Goal: Information Seeking & Learning: Learn about a topic

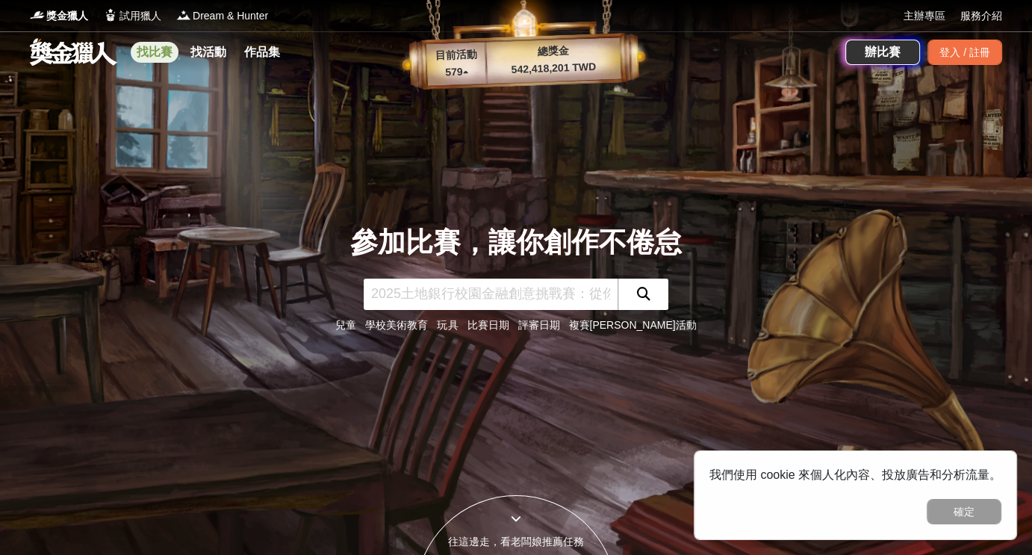
click at [152, 55] on link "找比賽" at bounding box center [155, 52] width 48 height 21
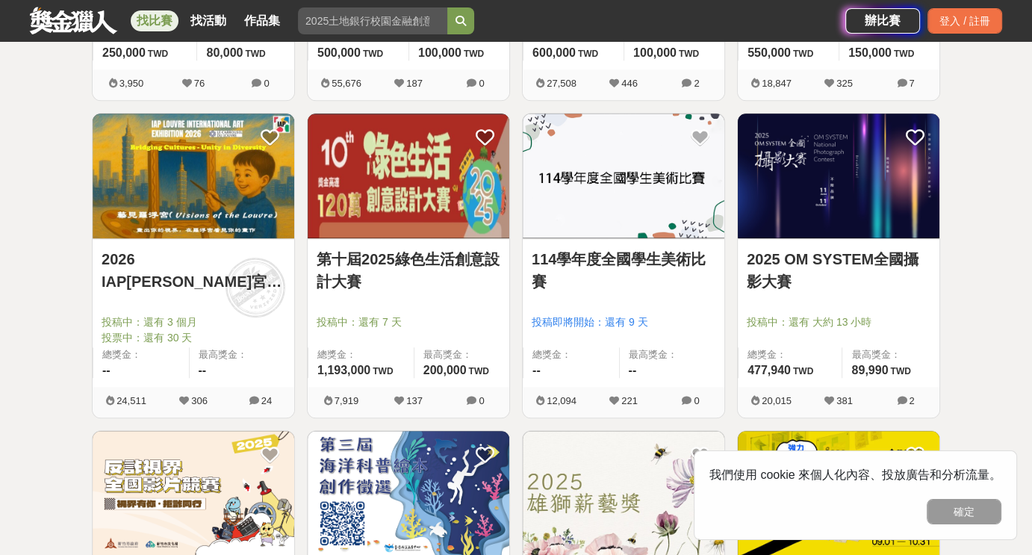
scroll to position [1195, 0]
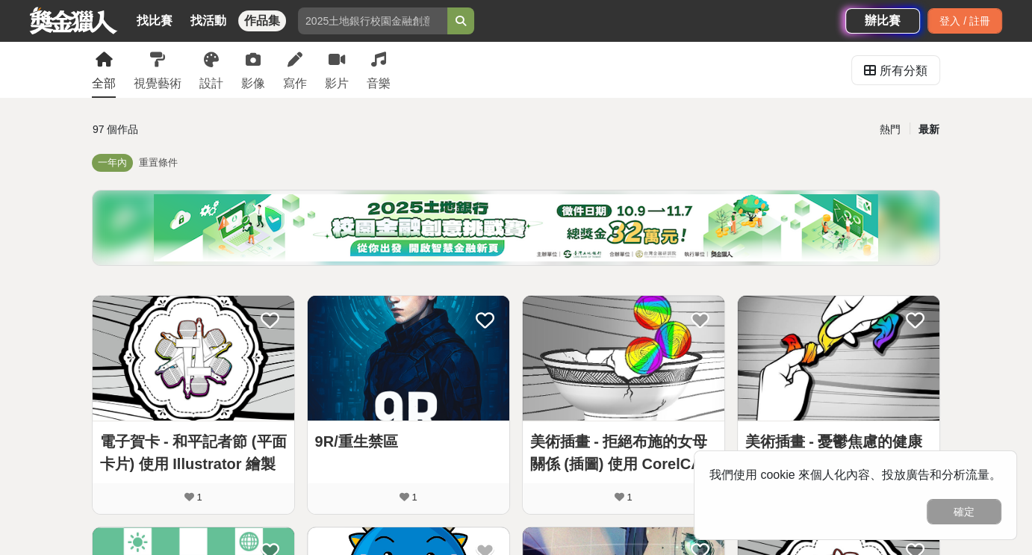
scroll to position [149, 0]
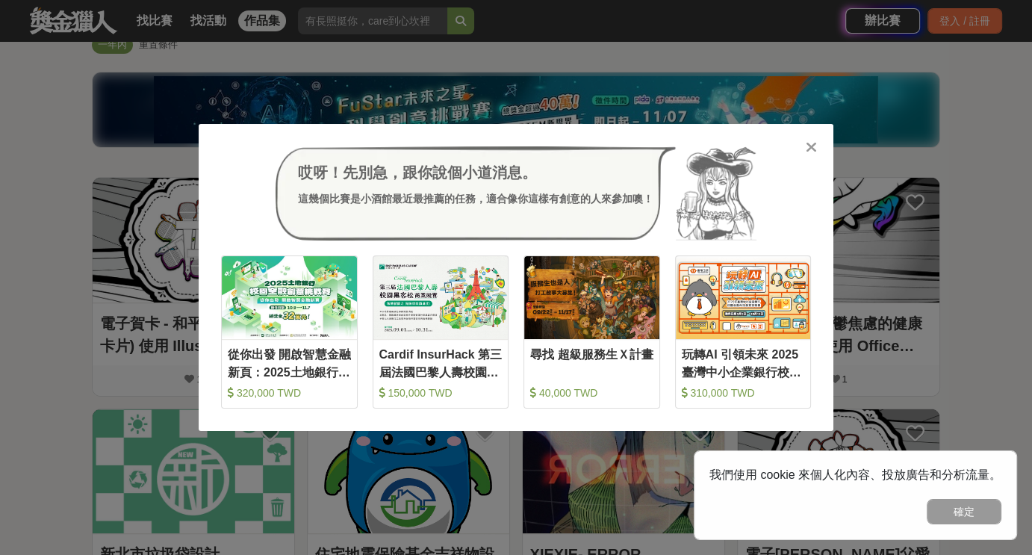
click at [812, 146] on icon at bounding box center [811, 147] width 11 height 15
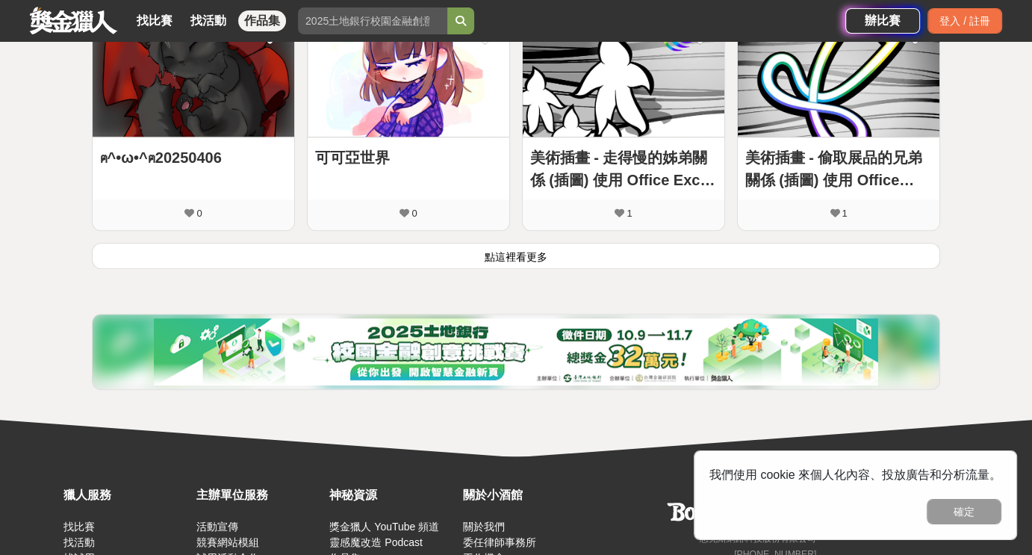
scroll to position [1045, 0]
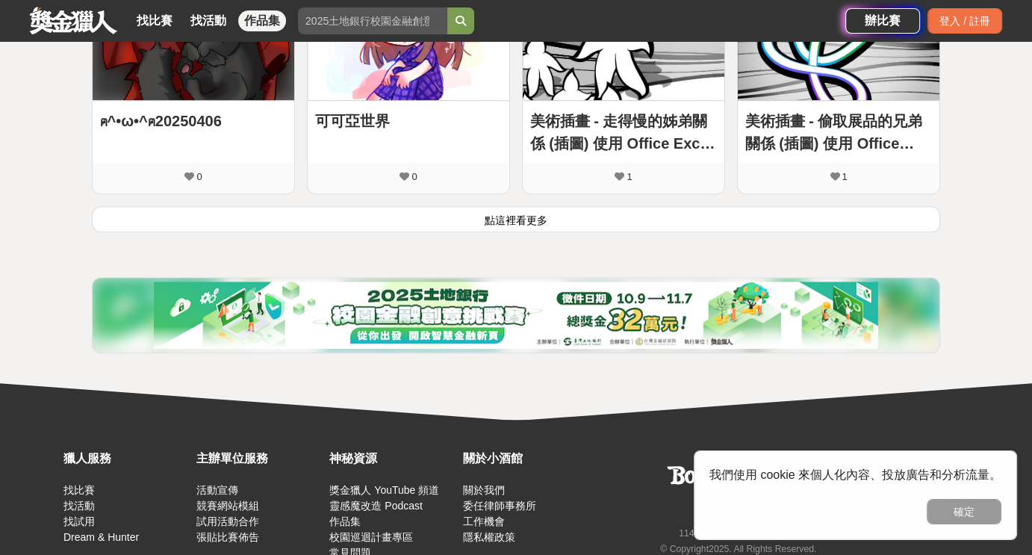
click at [462, 232] on button "點這裡看更多" at bounding box center [516, 219] width 848 height 26
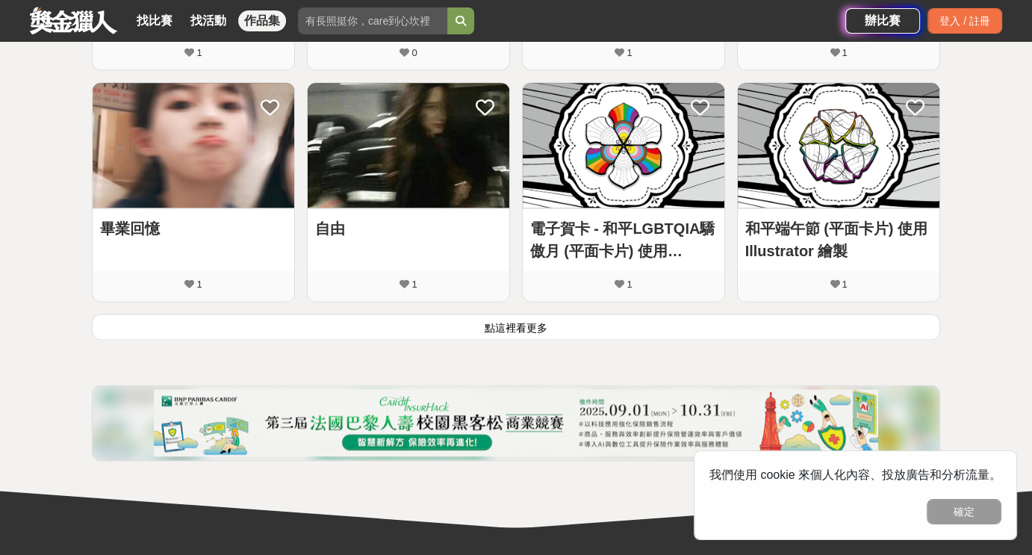
scroll to position [1867, 0]
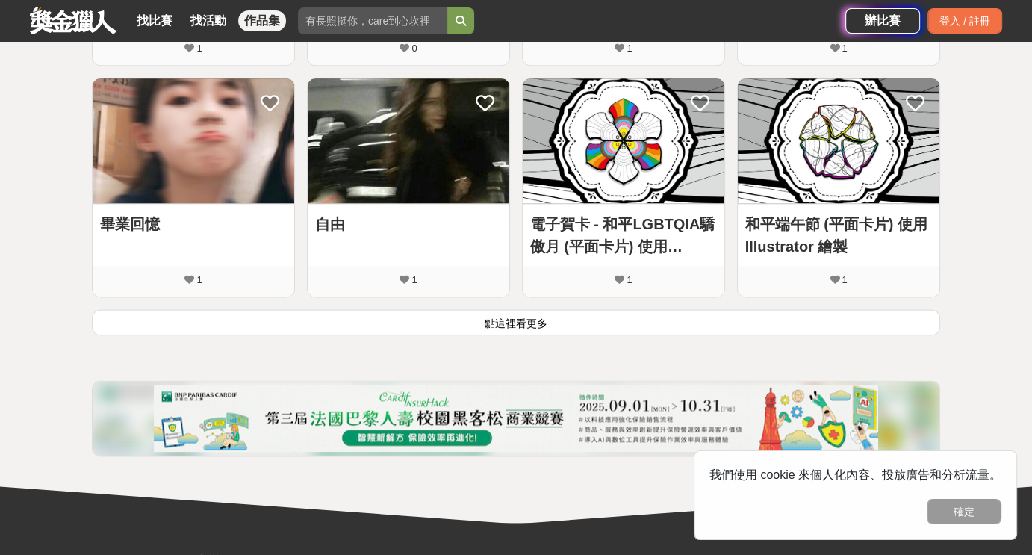
click at [641, 335] on button "點這裡看更多" at bounding box center [516, 322] width 848 height 26
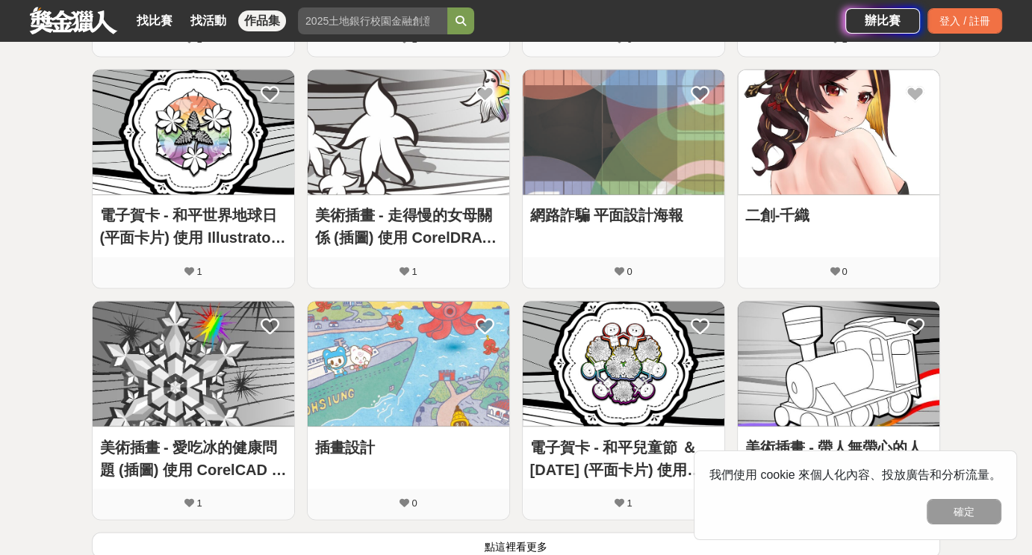
scroll to position [2585, 0]
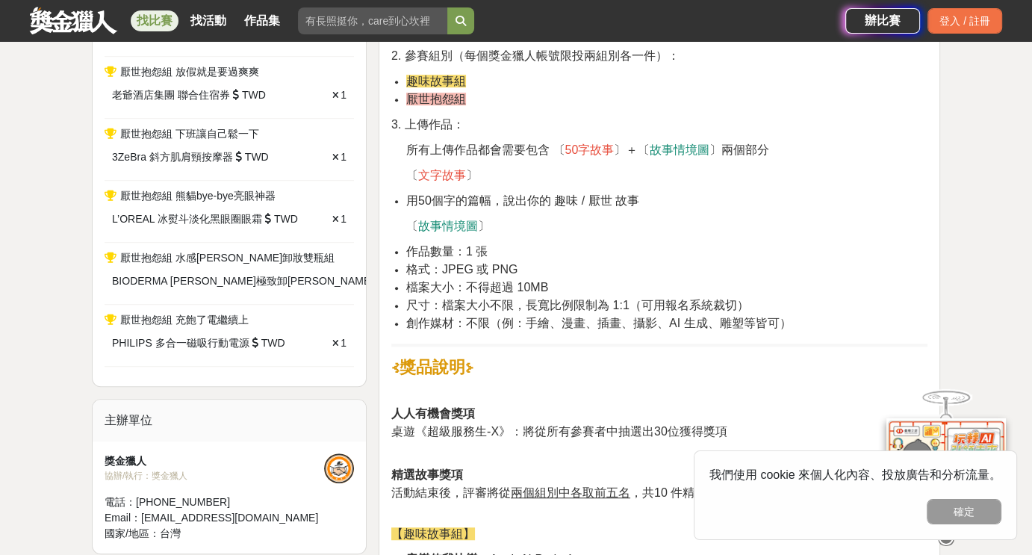
scroll to position [971, 0]
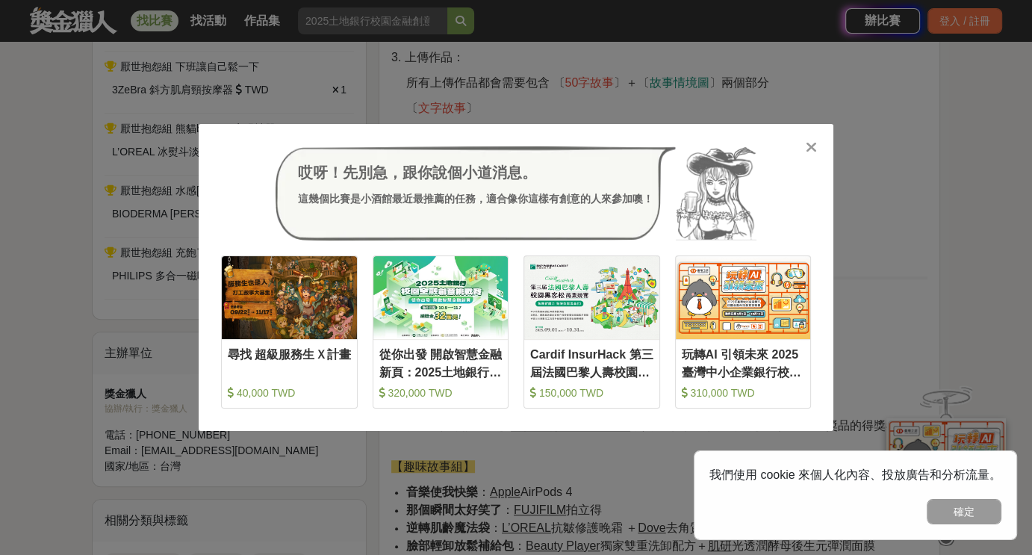
click at [812, 151] on icon at bounding box center [811, 147] width 11 height 15
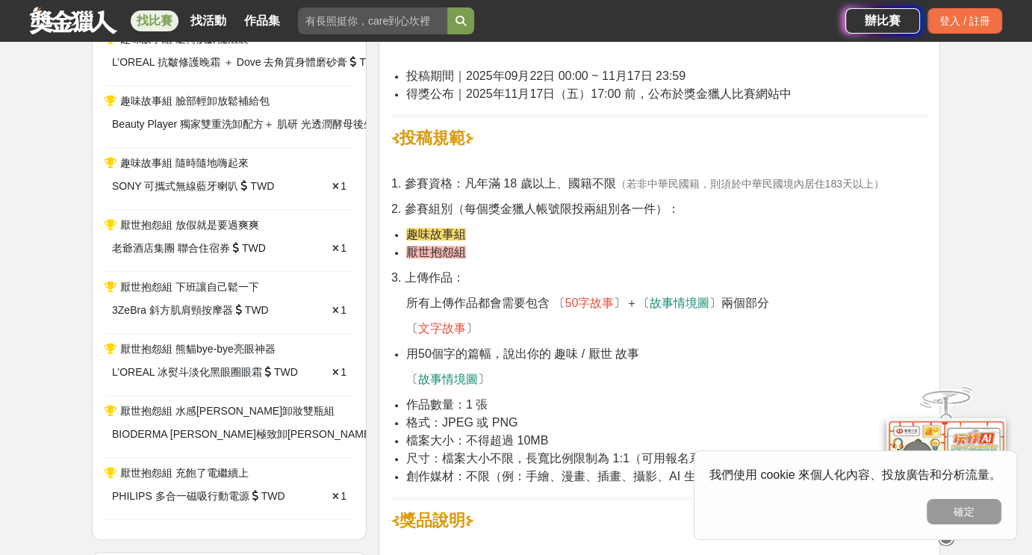
scroll to position [747, 0]
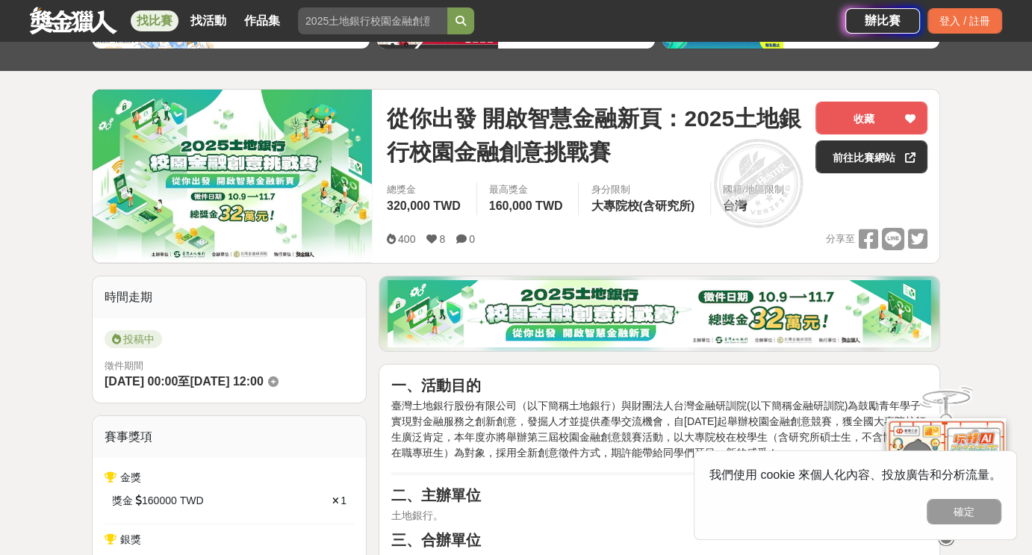
scroll to position [149, 0]
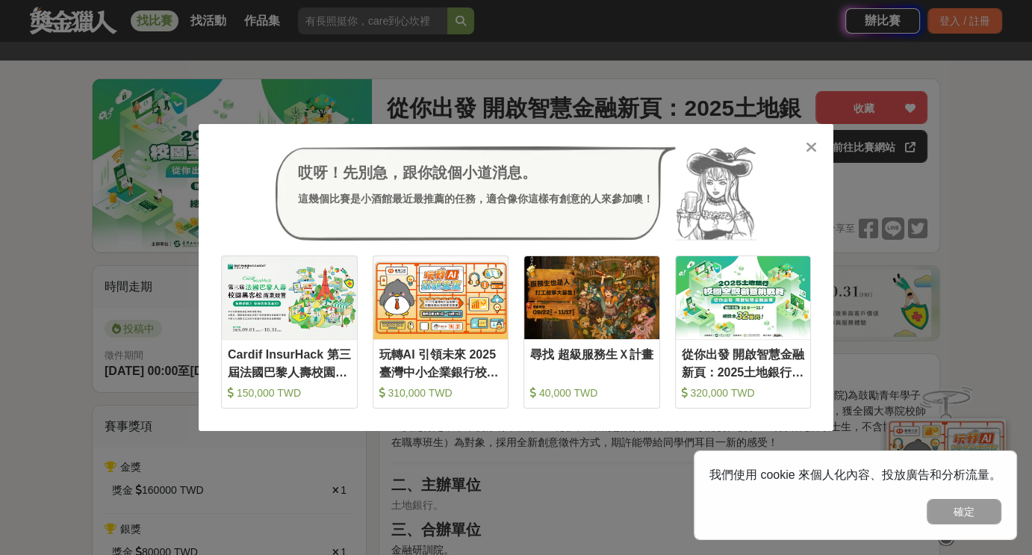
click at [814, 148] on icon at bounding box center [811, 147] width 11 height 15
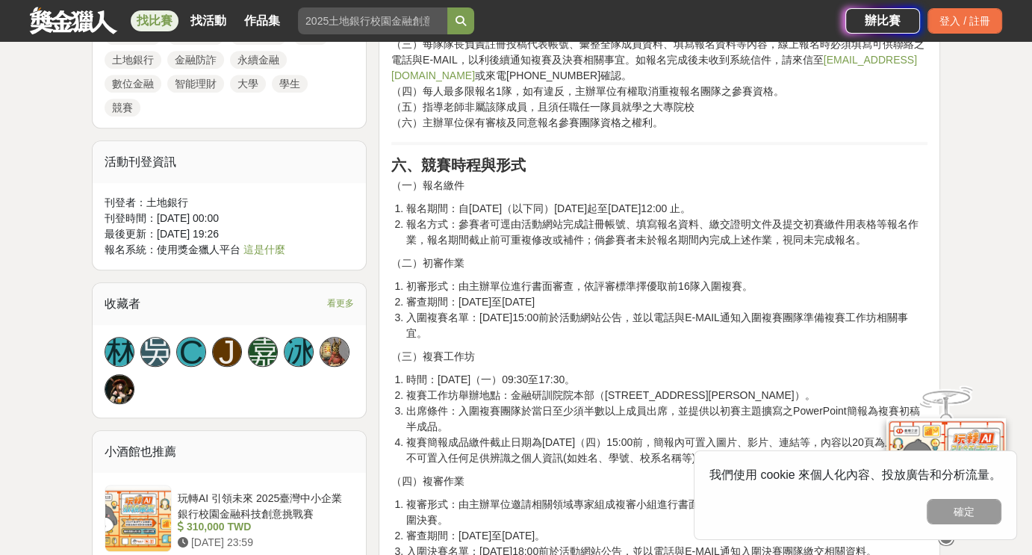
scroll to position [1120, 0]
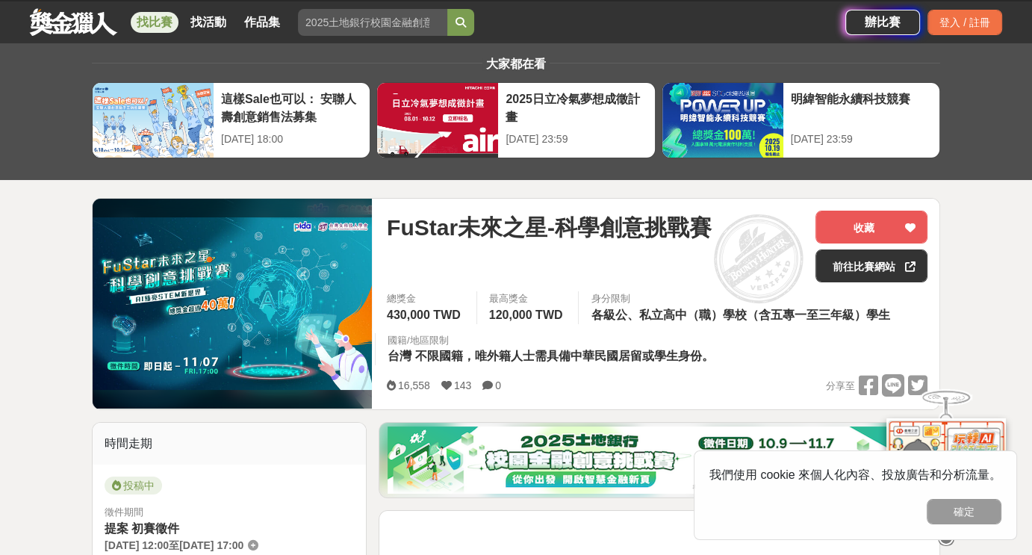
scroll to position [149, 0]
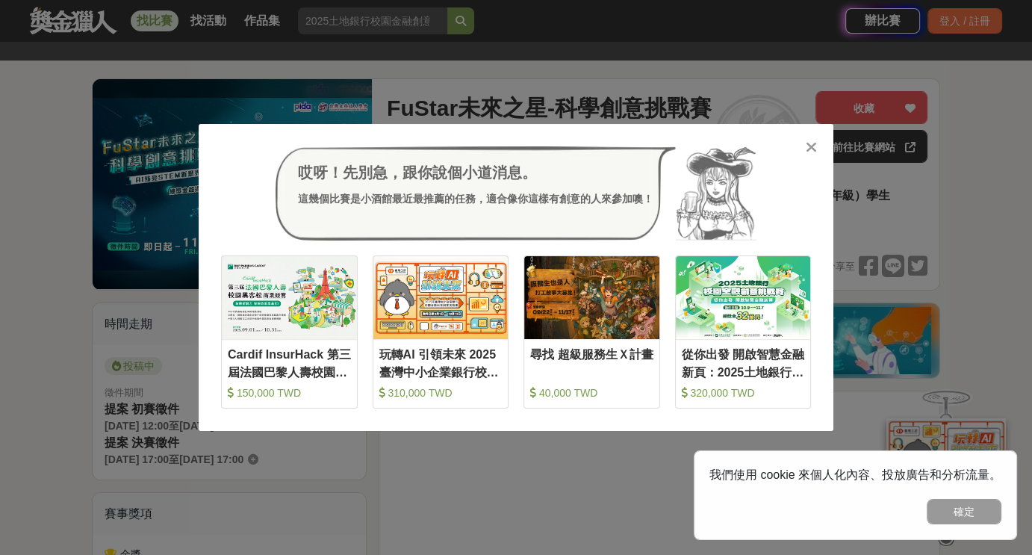
click at [811, 150] on icon at bounding box center [811, 147] width 11 height 15
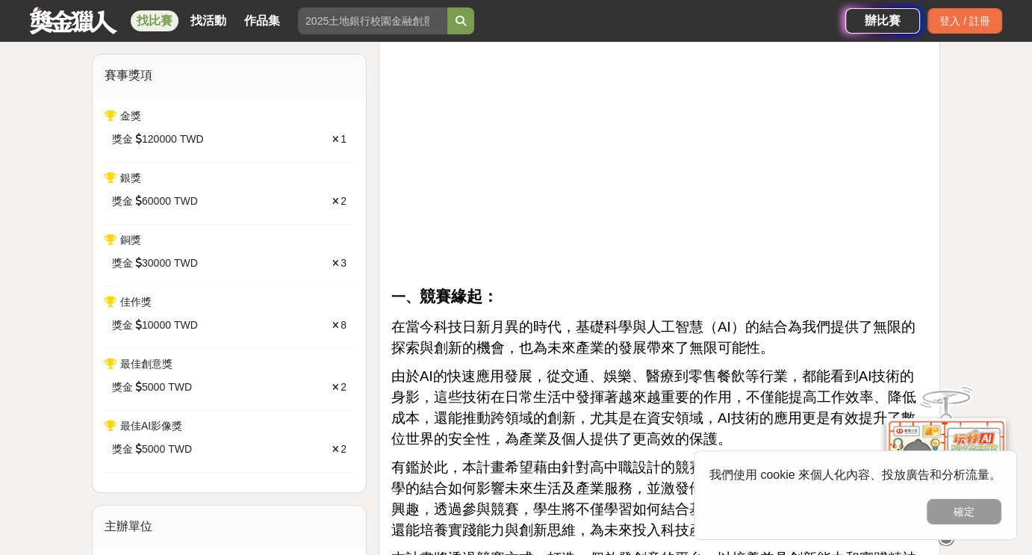
scroll to position [597, 0]
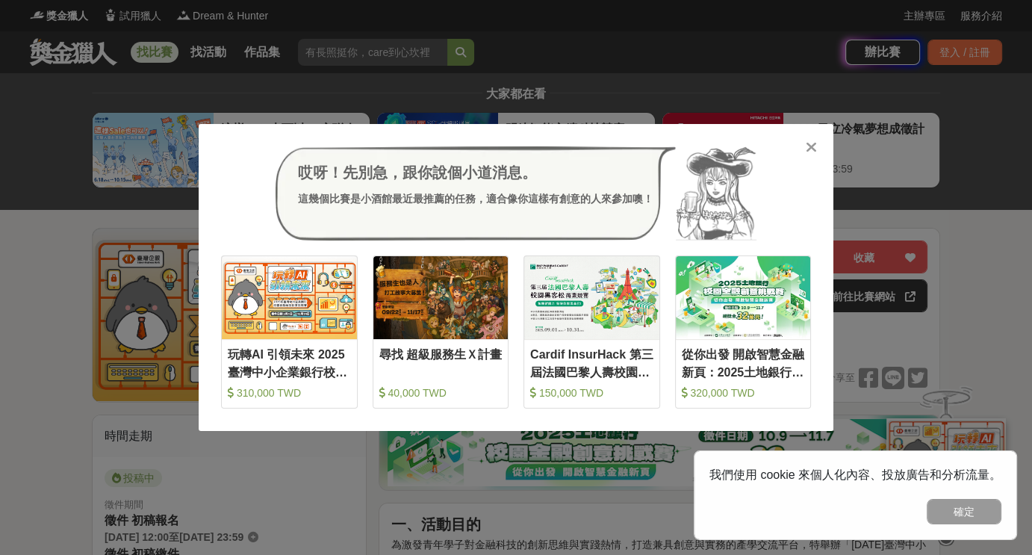
click at [808, 152] on icon at bounding box center [811, 147] width 11 height 15
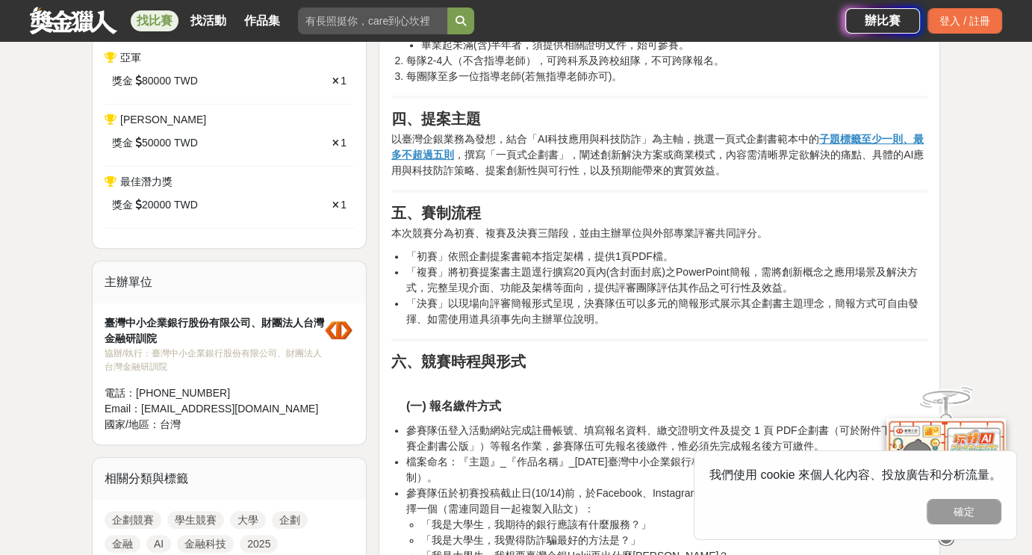
scroll to position [747, 0]
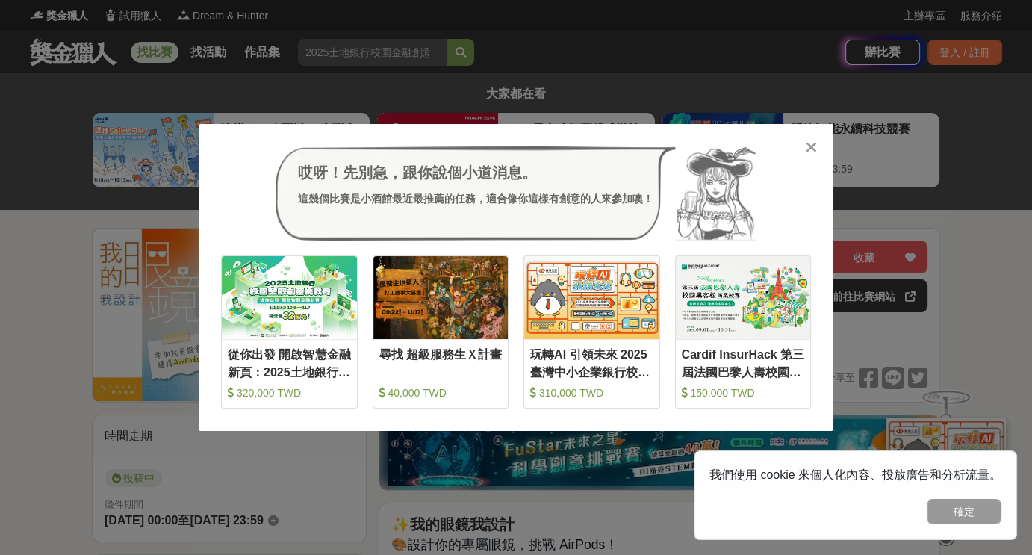
click at [814, 151] on icon at bounding box center [811, 147] width 11 height 15
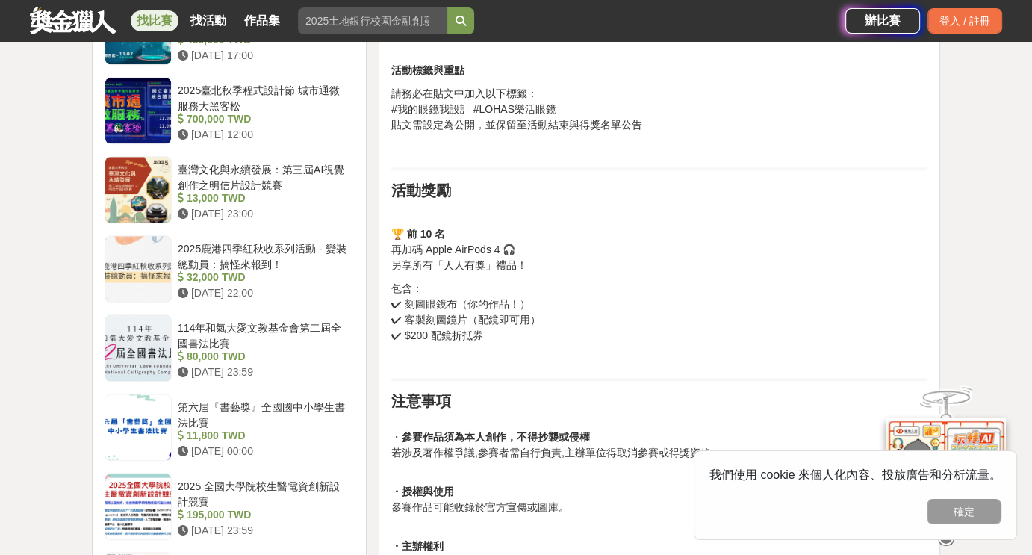
scroll to position [1419, 0]
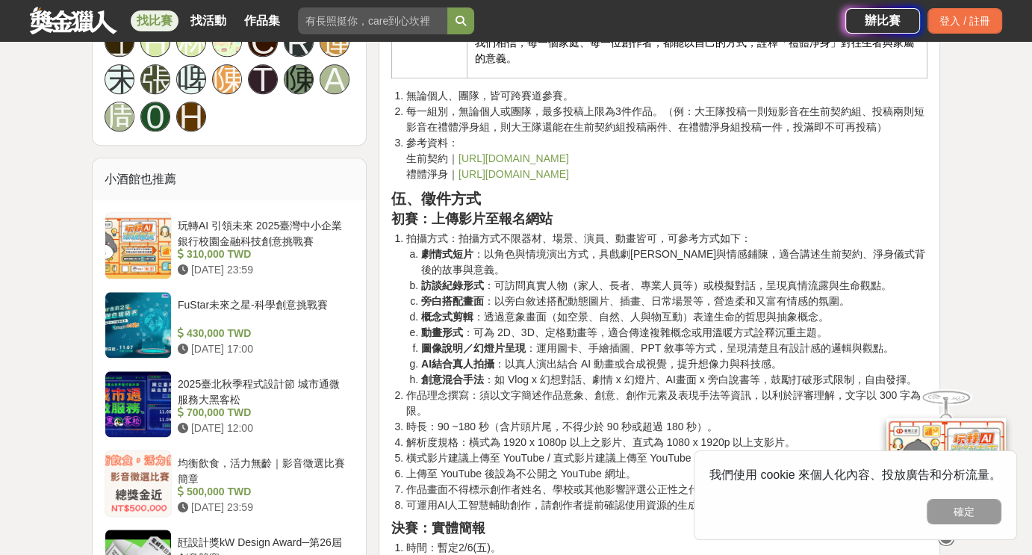
scroll to position [1718, 0]
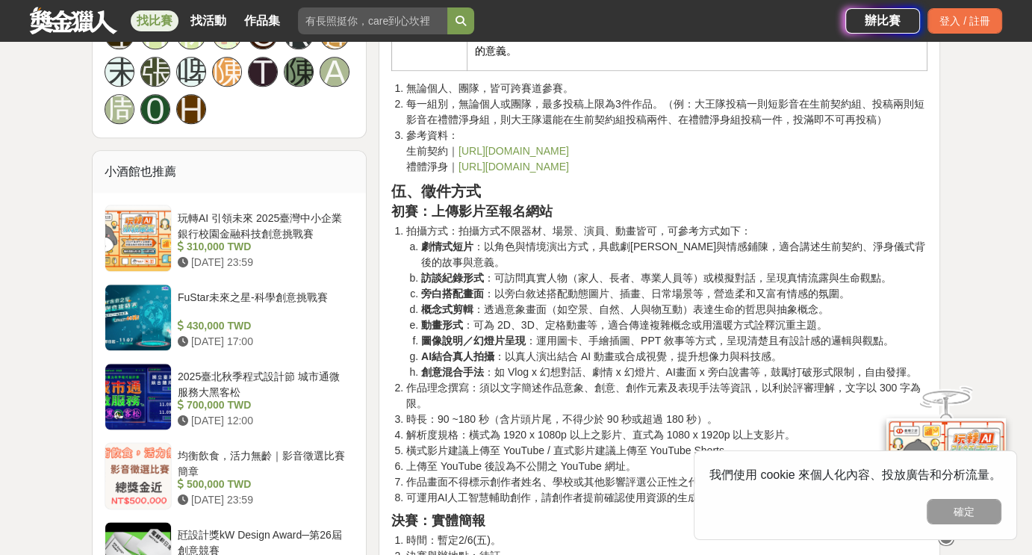
drag, startPoint x: 400, startPoint y: 399, endPoint x: 448, endPoint y: 399, distance: 48.5
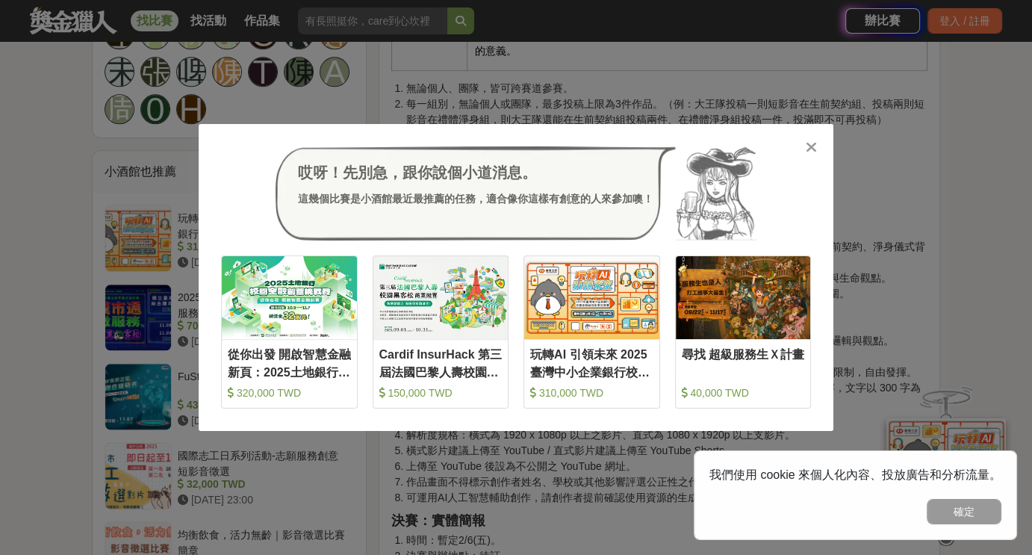
click at [807, 146] on icon at bounding box center [811, 147] width 11 height 15
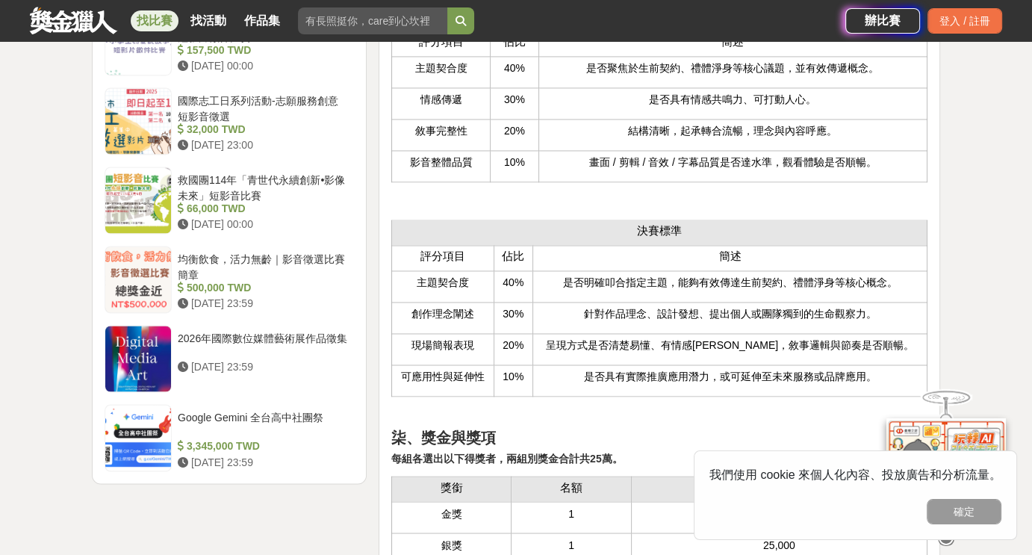
scroll to position [2390, 0]
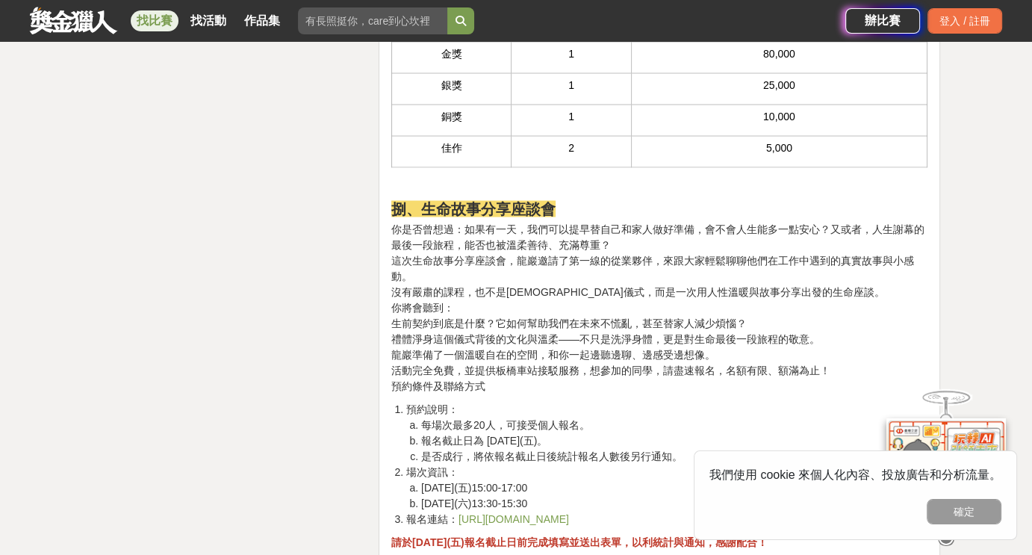
scroll to position [2912, 0]
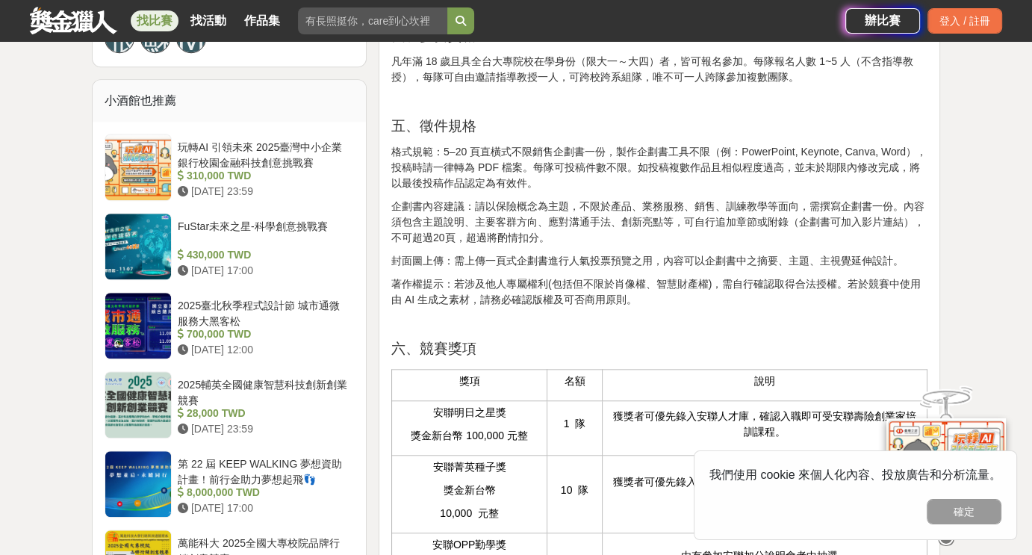
scroll to position [1195, 0]
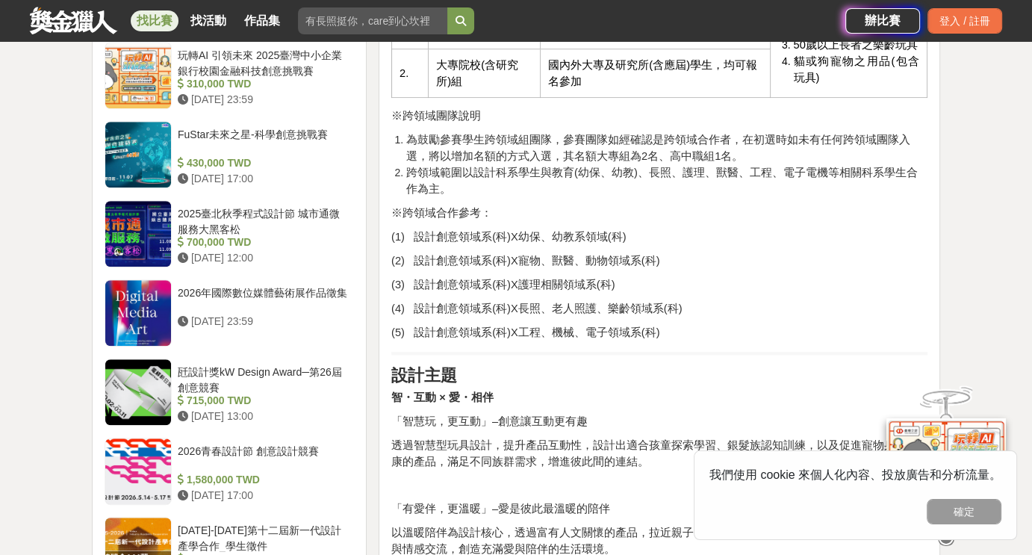
scroll to position [1270, 0]
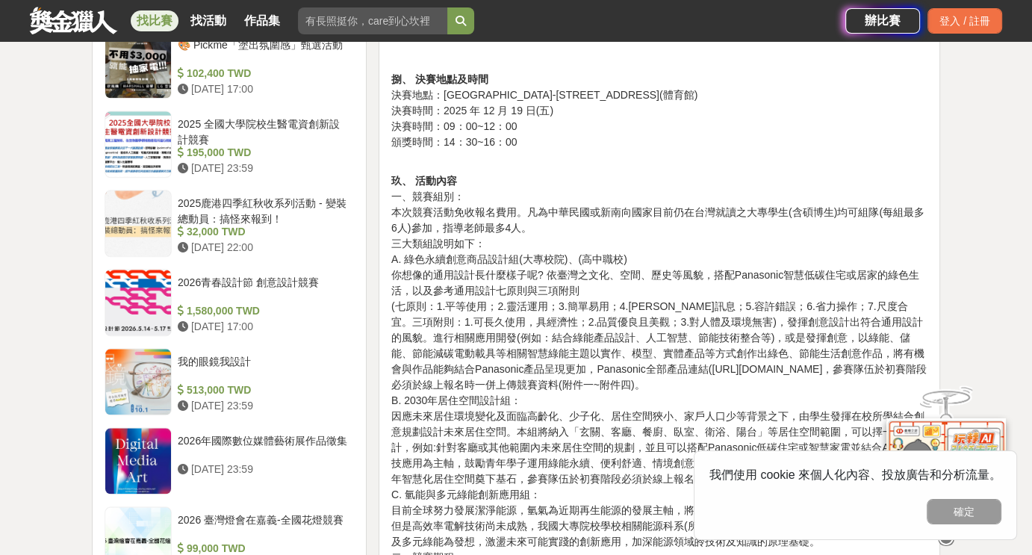
scroll to position [1643, 0]
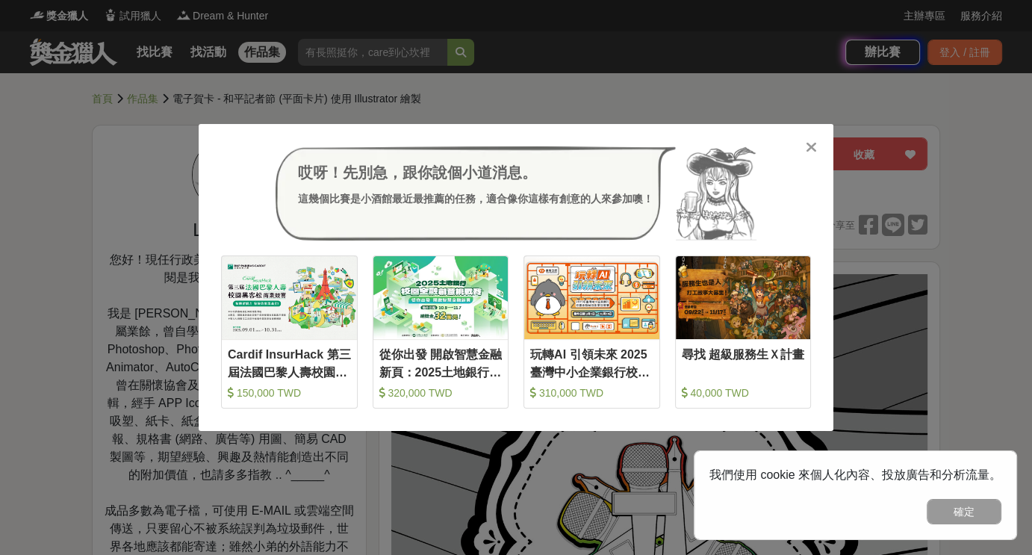
click at [812, 149] on icon at bounding box center [811, 147] width 11 height 15
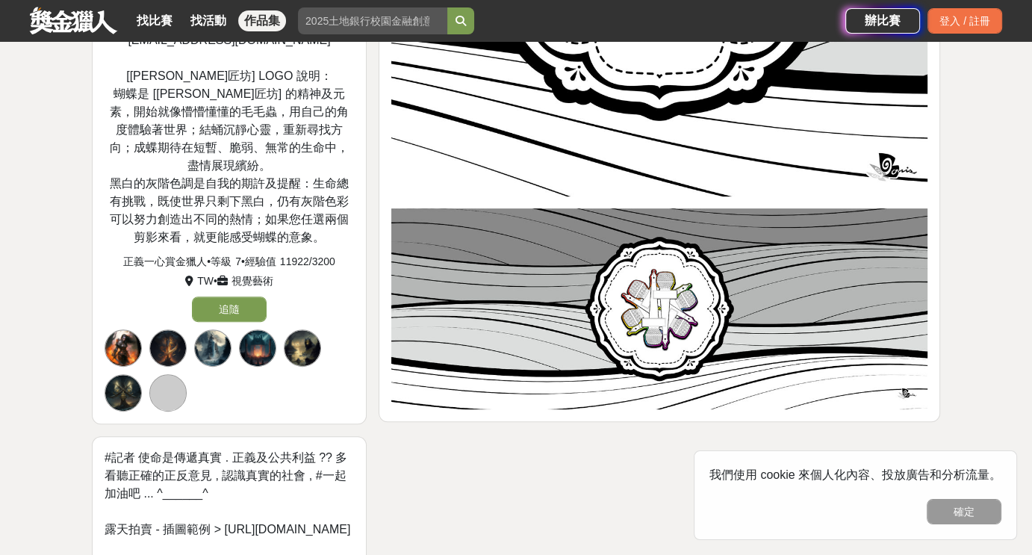
scroll to position [597, 0]
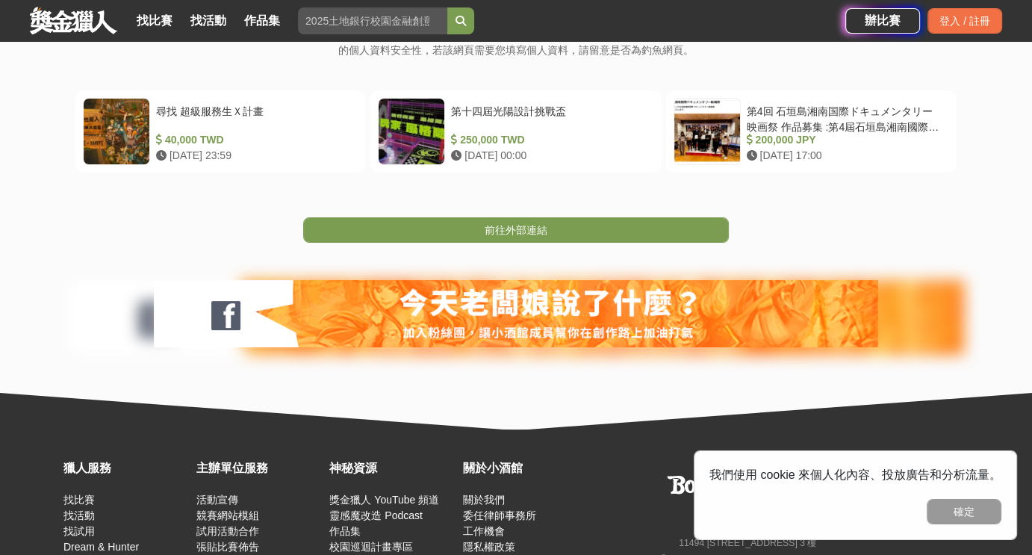
scroll to position [299, 0]
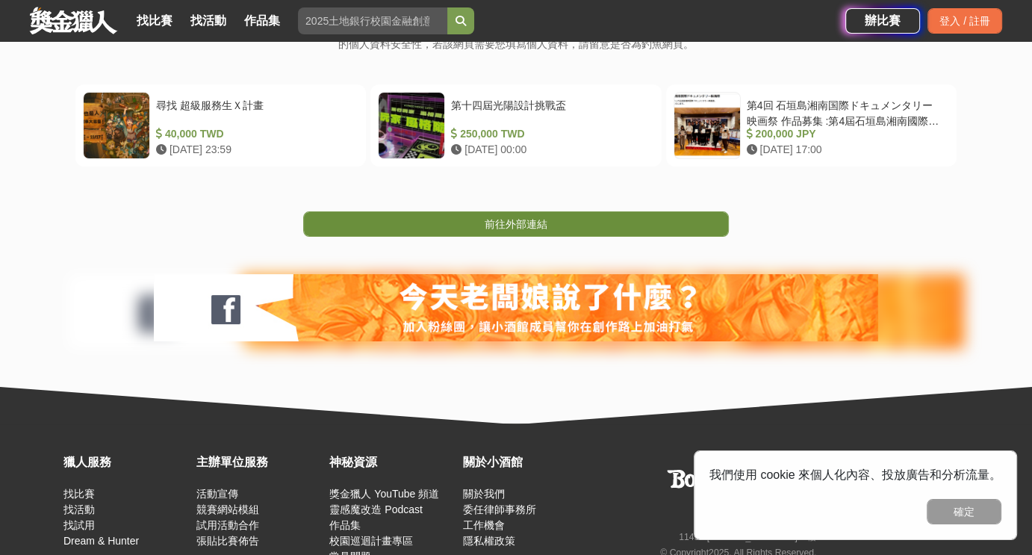
click at [547, 230] on span "前往外部連結" at bounding box center [516, 224] width 63 height 12
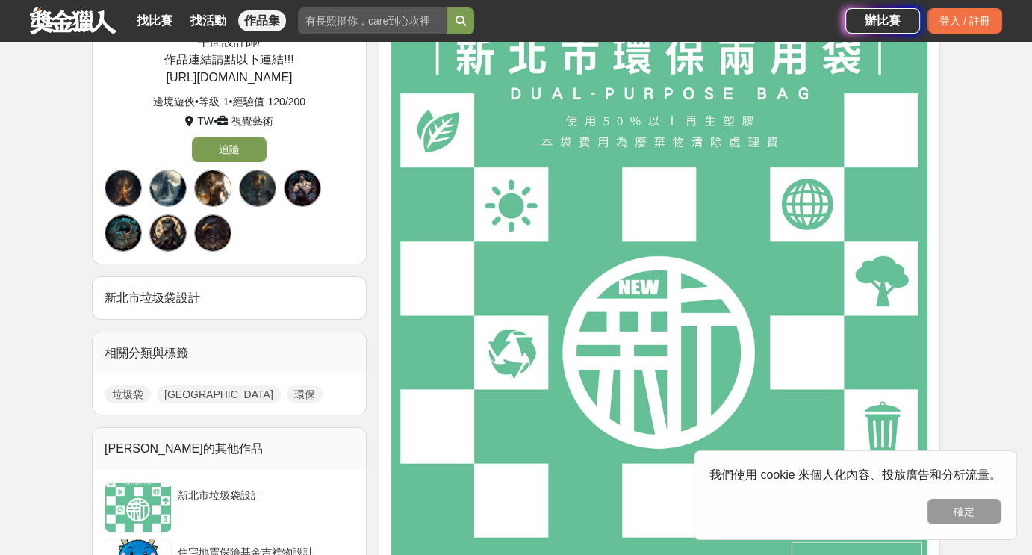
scroll to position [224, 0]
